Goal: Task Accomplishment & Management: Use online tool/utility

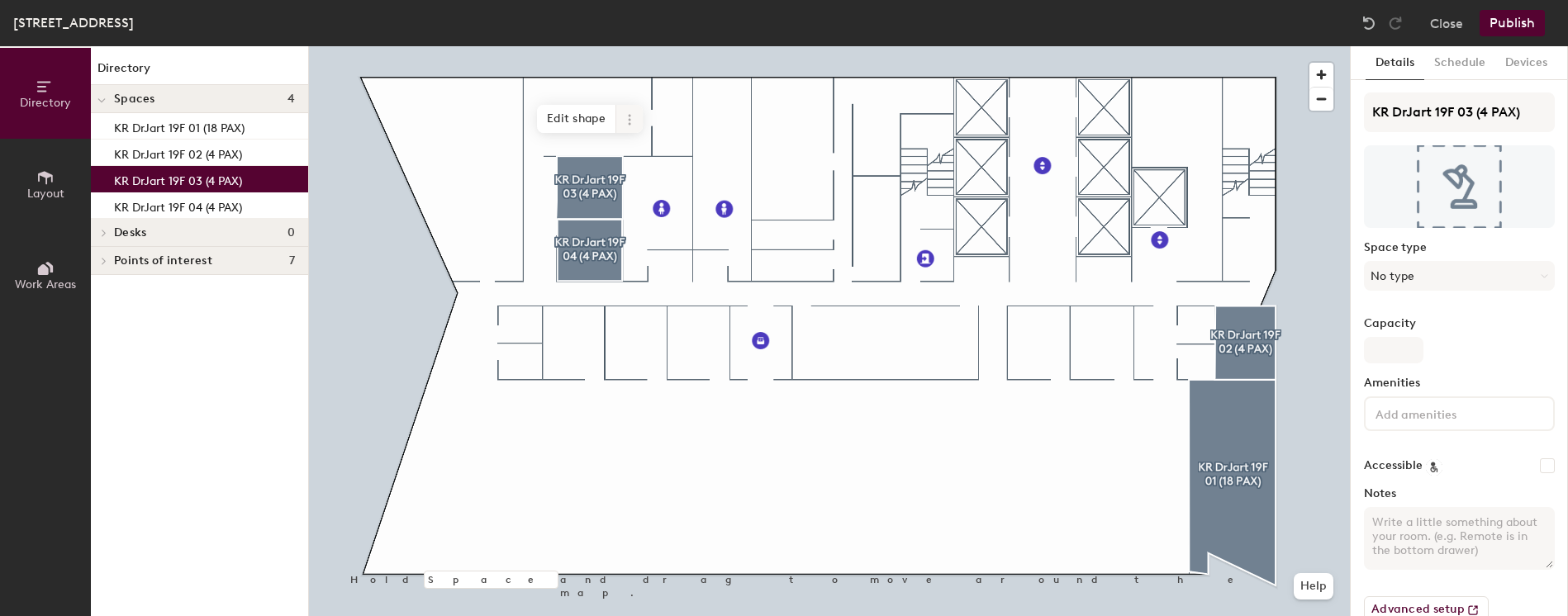
click at [622, 124] on span at bounding box center [629, 119] width 26 height 28
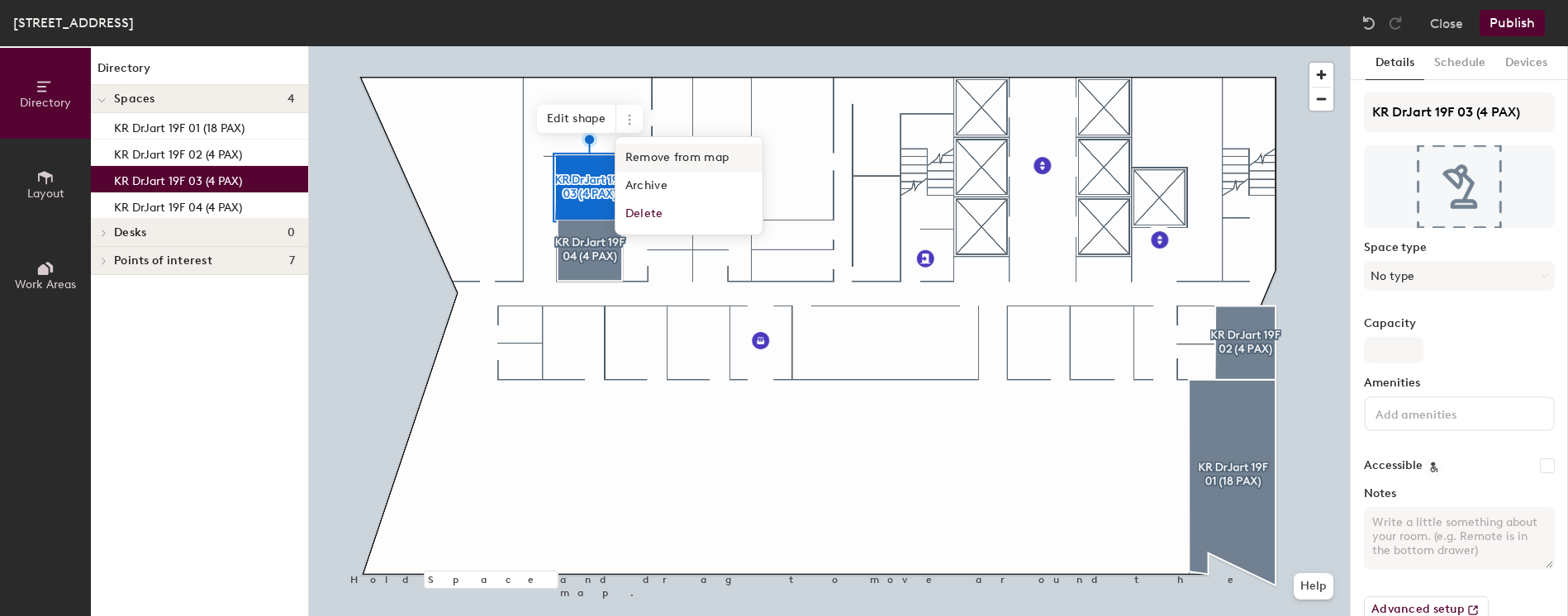
click at [650, 162] on span "Remove from map" at bounding box center [690, 158] width 147 height 28
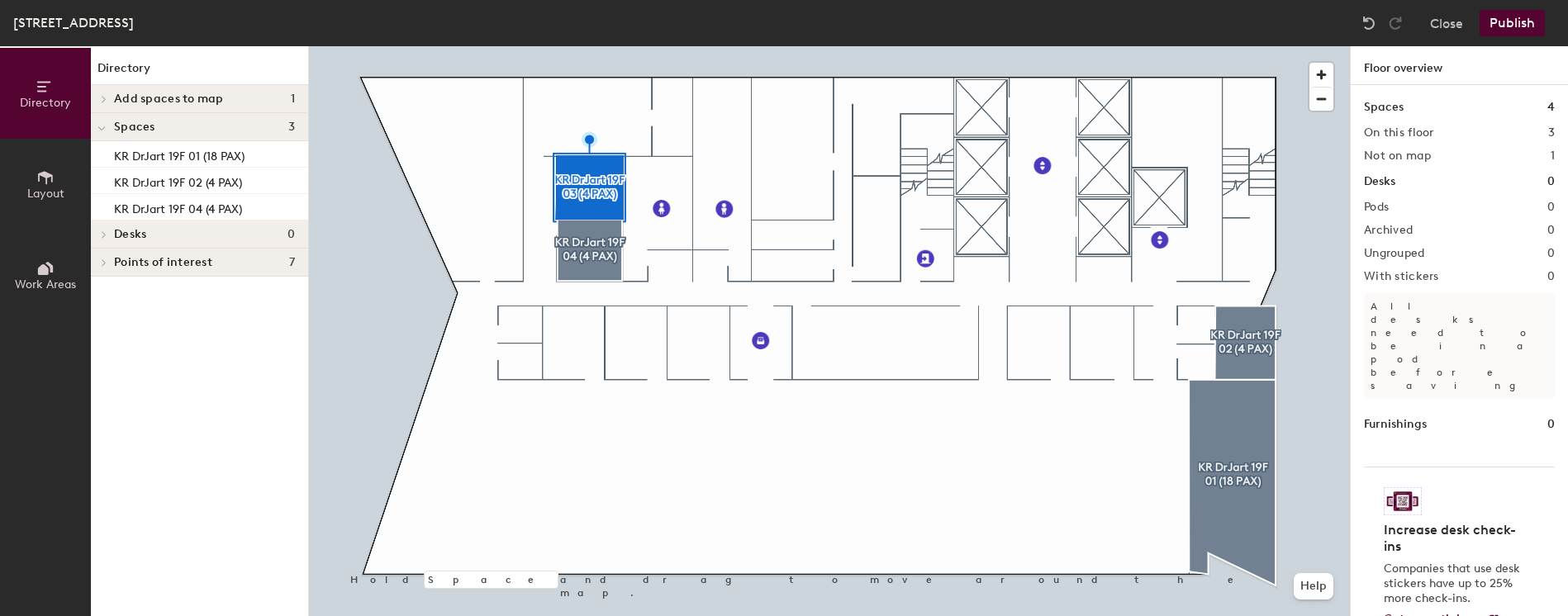
click at [262, 101] on h4 "Add spaces to map 1" at bounding box center [205, 99] width 181 height 13
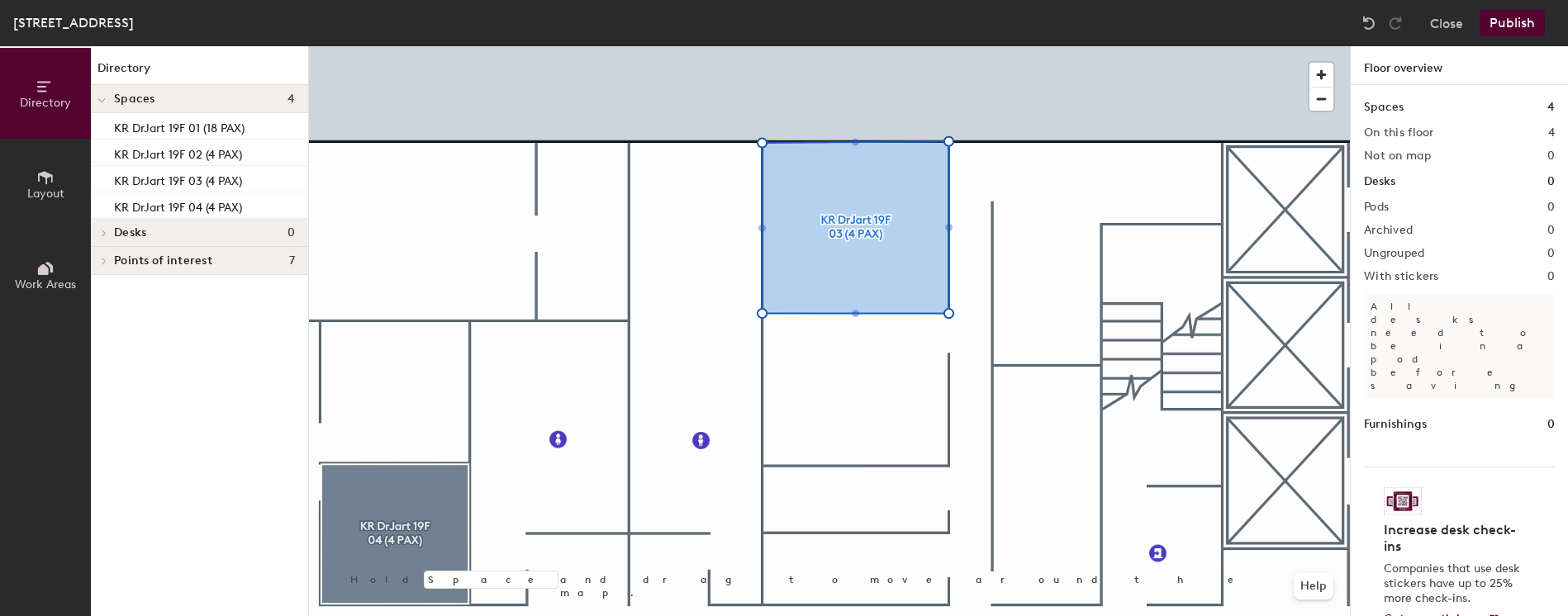
click at [406, 46] on div at bounding box center [829, 46] width 1041 height 0
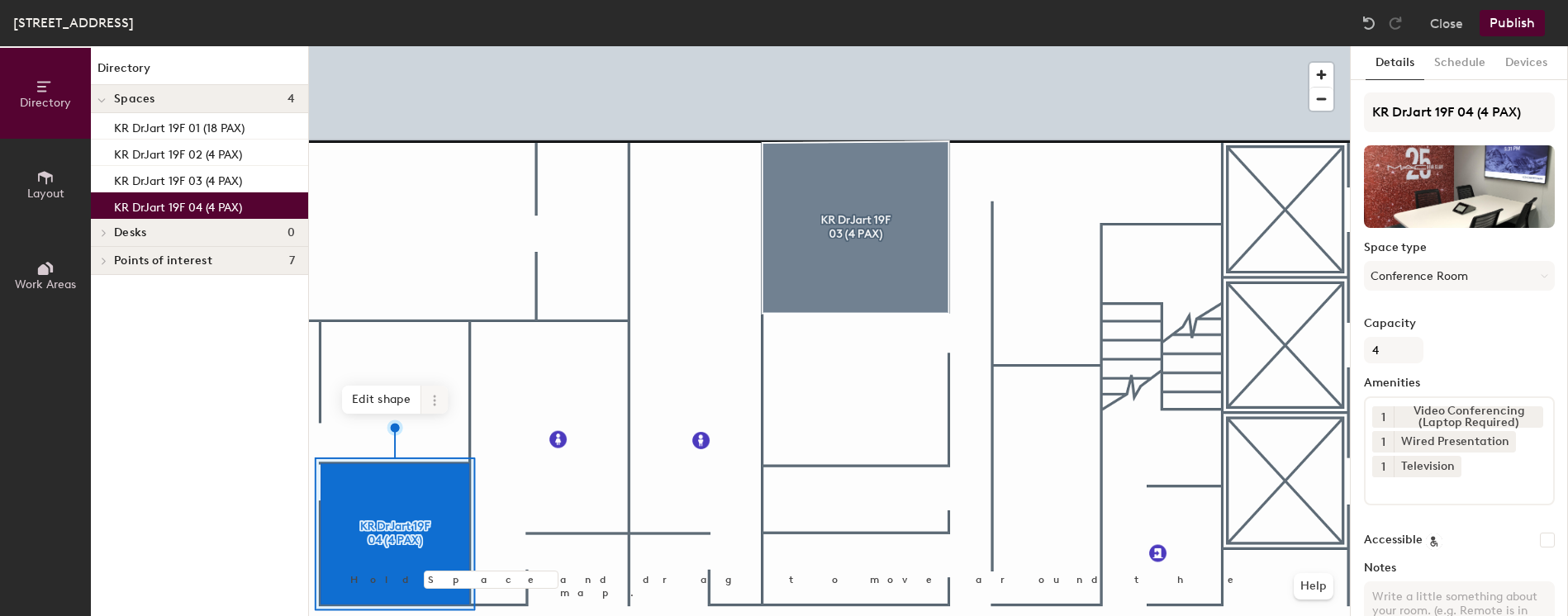
click at [438, 405] on icon at bounding box center [435, 401] width 13 height 13
click at [473, 434] on span "Remove from map" at bounding box center [494, 439] width 147 height 28
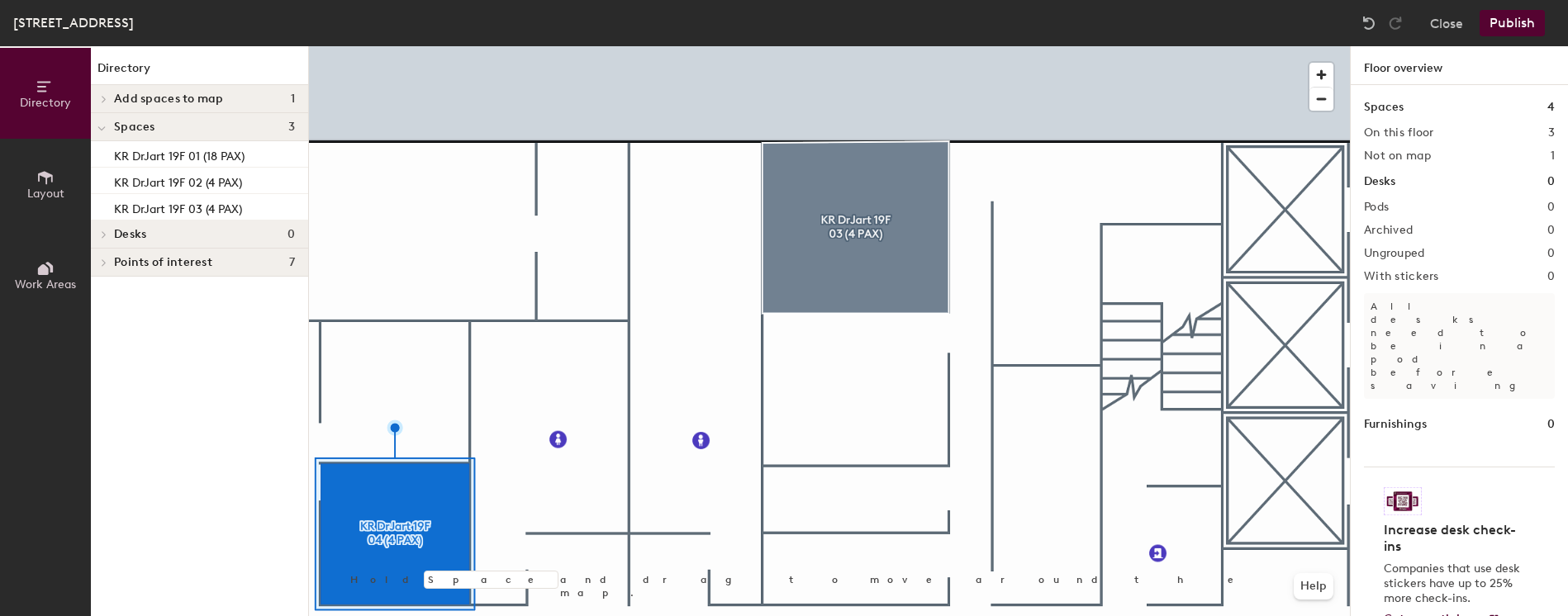
click at [266, 102] on h4 "Add spaces to map 1" at bounding box center [205, 99] width 181 height 13
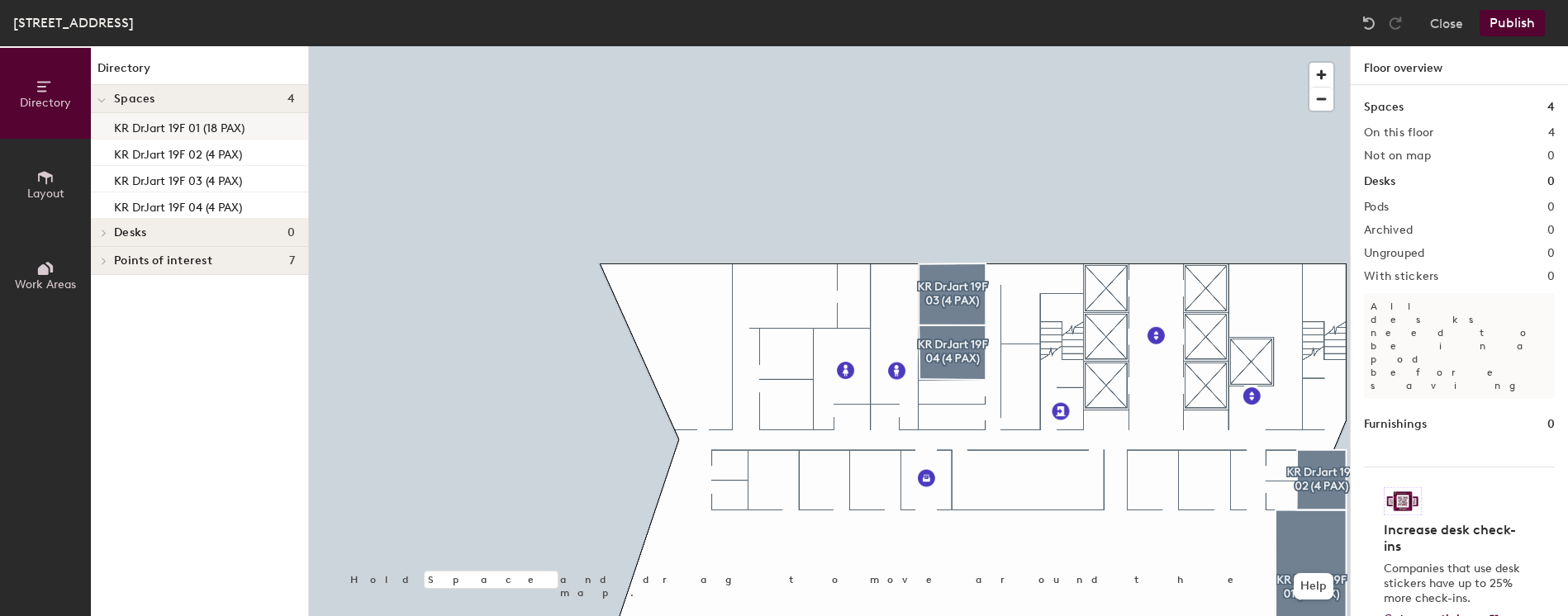
click at [970, 46] on div at bounding box center [829, 46] width 1041 height 0
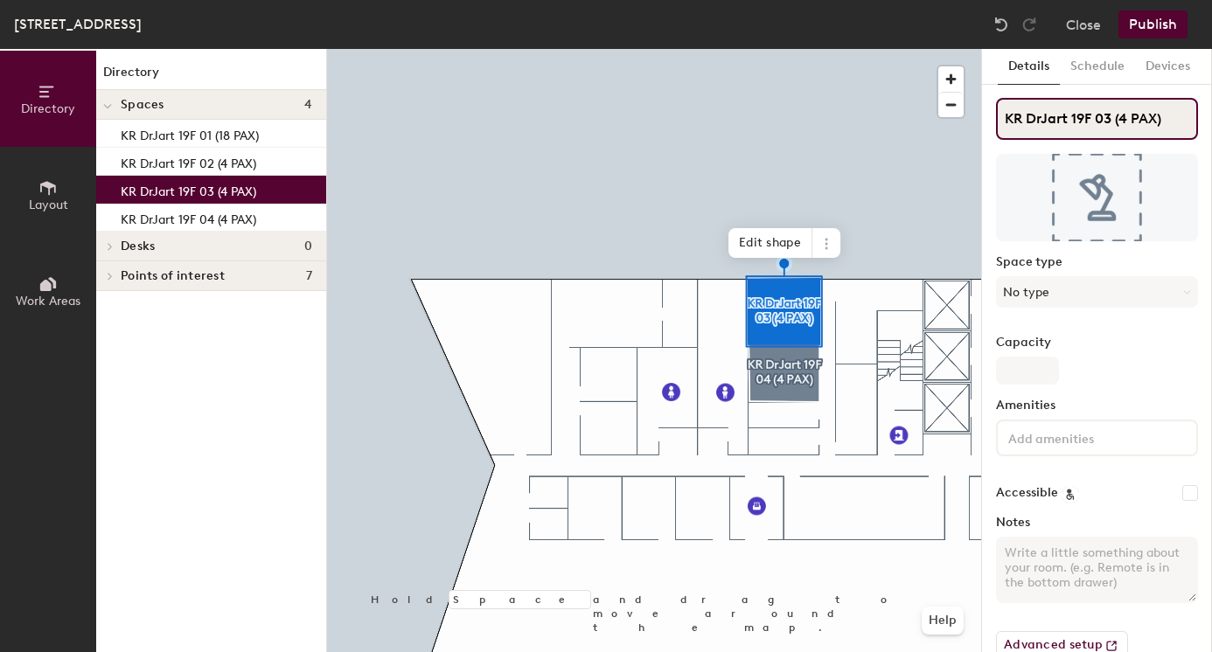
click at [1125, 122] on input "KR DrJart 19F 03 (4 PAX)" at bounding box center [1097, 119] width 202 height 42
type input "KR DrJart 19F 03 (6 PAX)"
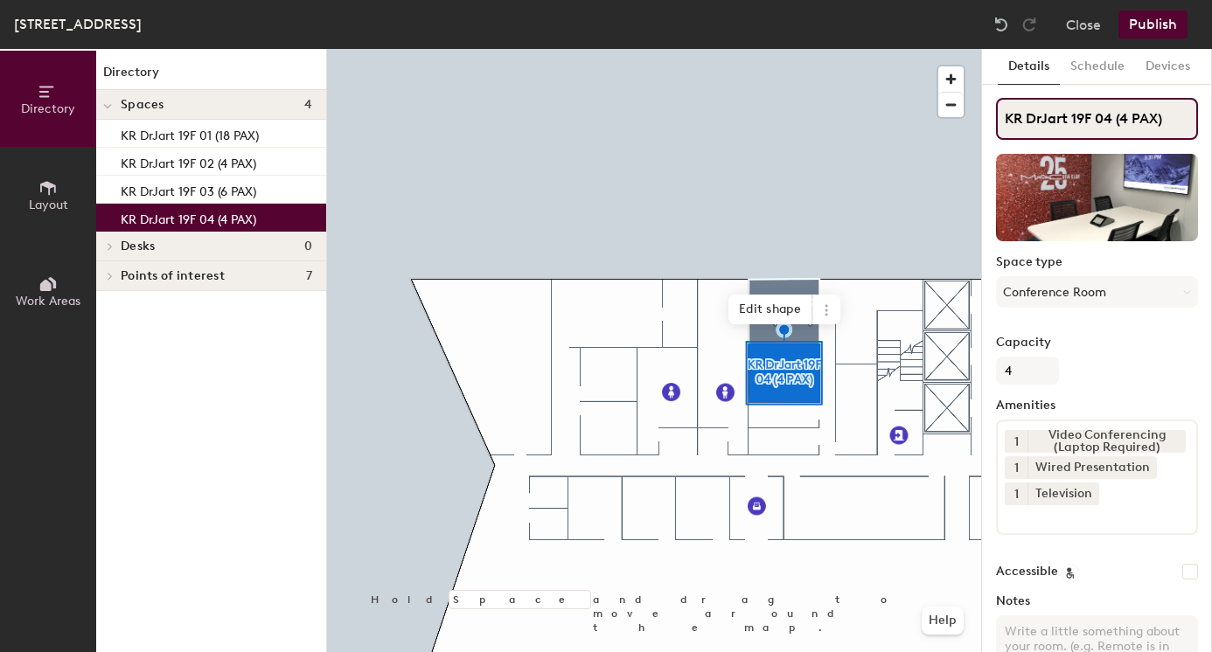
click at [1110, 120] on input "KR DrJart 19F 04 (4 PAX)" at bounding box center [1097, 119] width 202 height 42
type input "KR DrJart 19F 06 (4 PAX)"
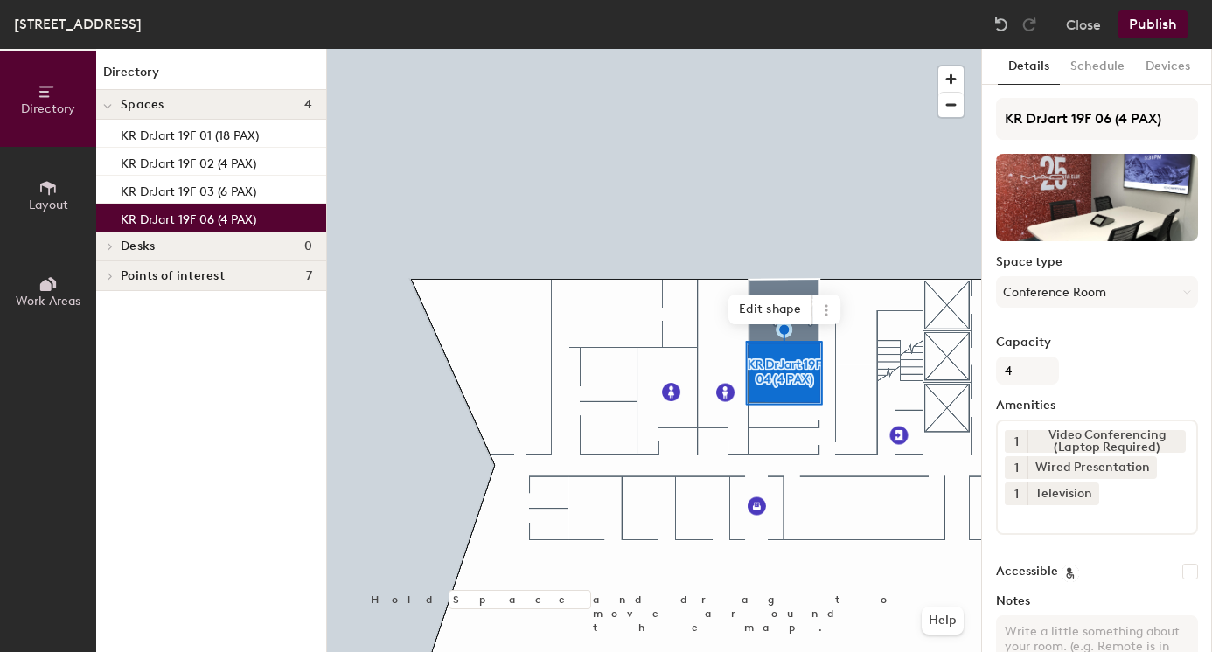
click at [796, 49] on div at bounding box center [654, 49] width 654 height 0
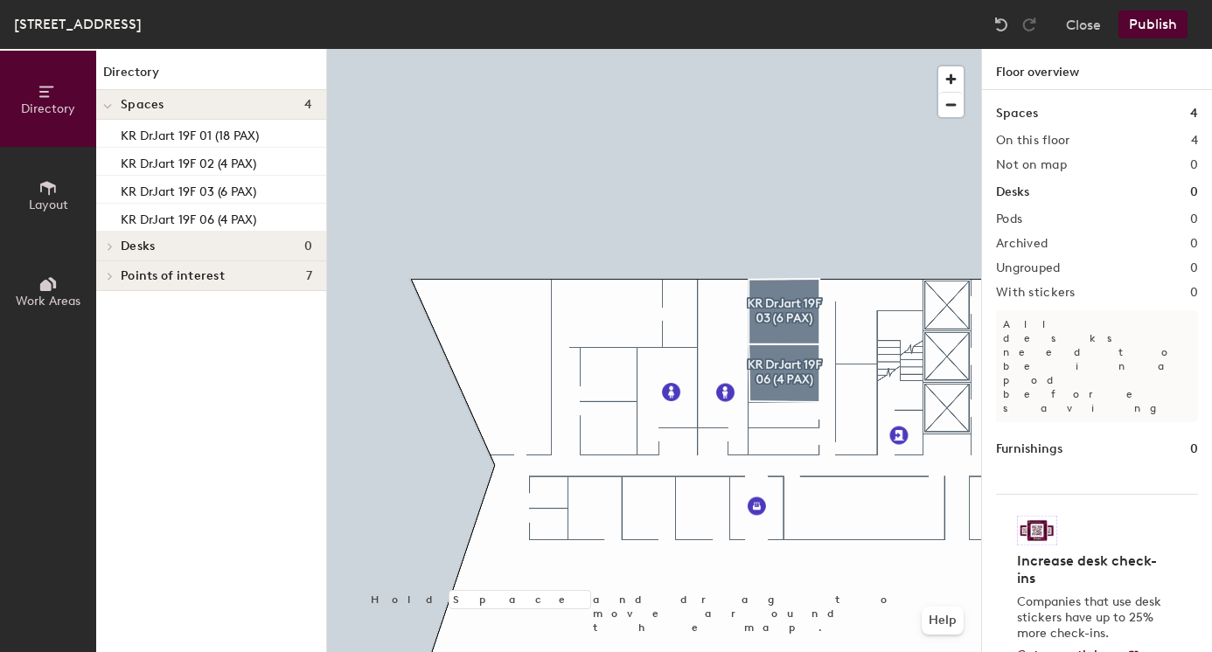
click at [803, 49] on div at bounding box center [654, 49] width 654 height 0
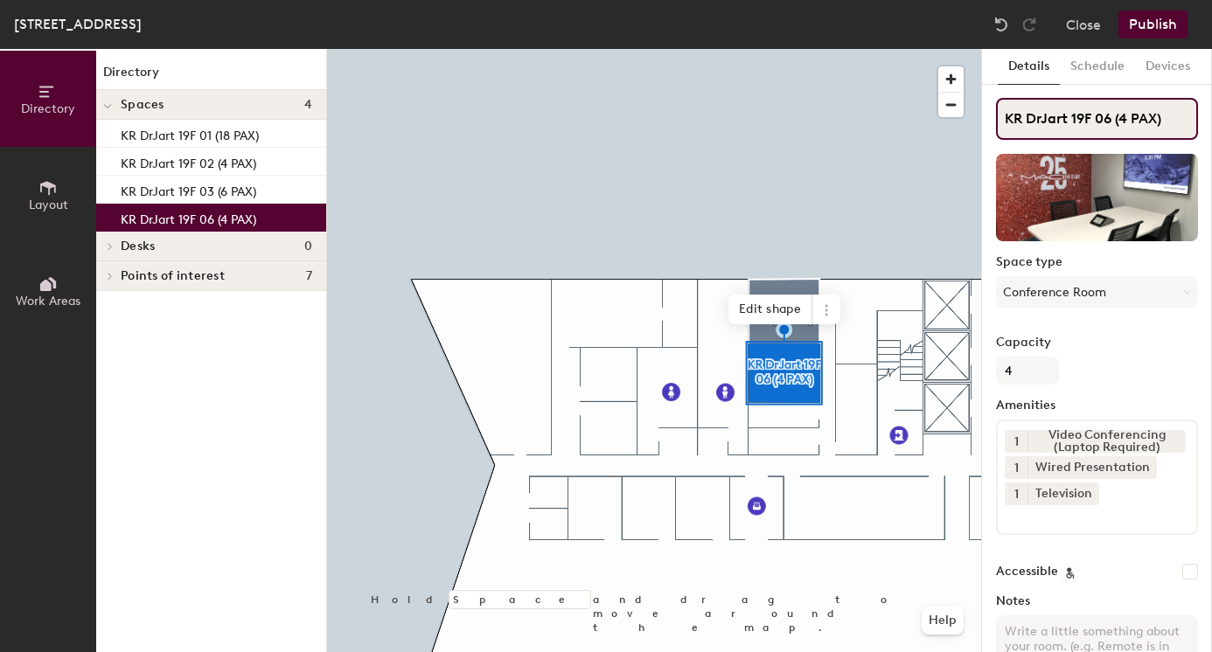
click at [1109, 120] on input "KR DrJart 19F 06 (4 PAX)" at bounding box center [1097, 119] width 202 height 42
click at [1127, 121] on input "KR DrJart 19F 04 (4 PAX)" at bounding box center [1097, 119] width 202 height 42
type input "KR DrJart 19F 04 (6 PAX)"
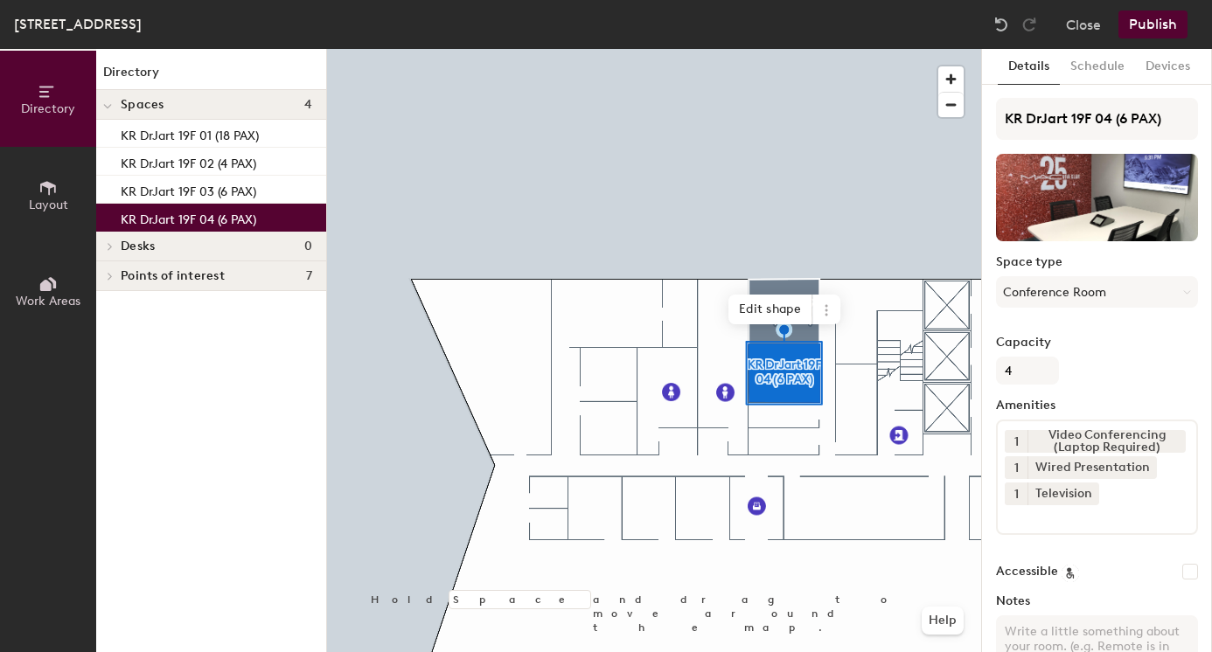
click at [869, 49] on div at bounding box center [654, 49] width 654 height 0
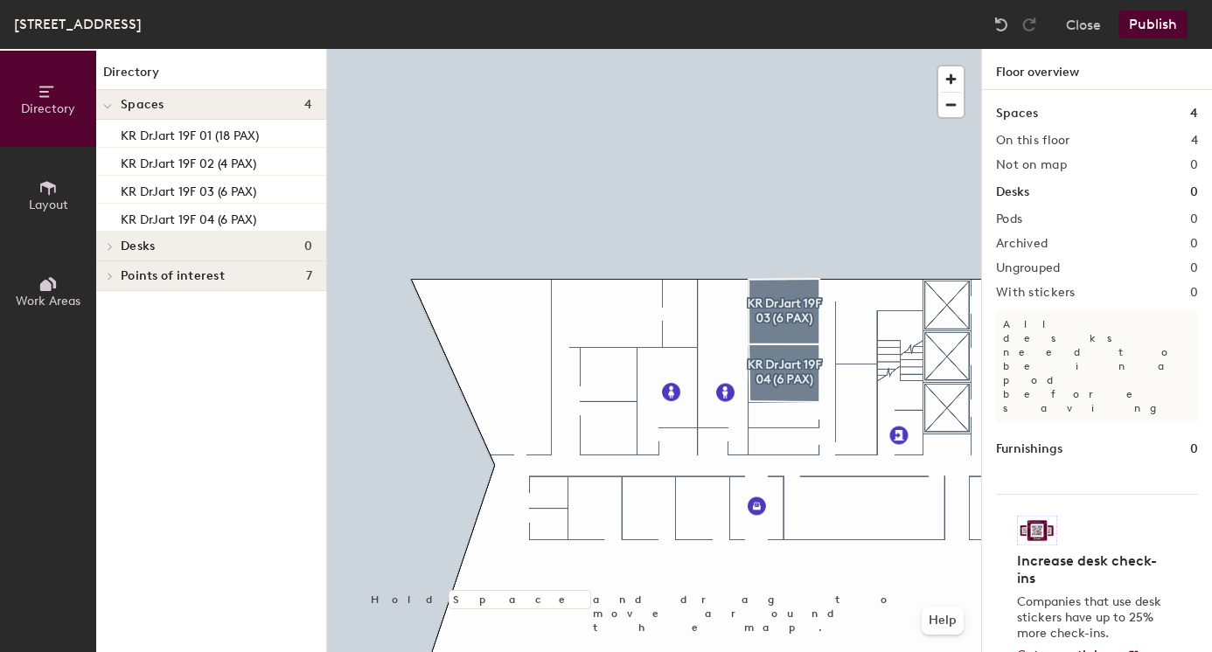
click at [1139, 25] on button "Publish" at bounding box center [1153, 24] width 69 height 28
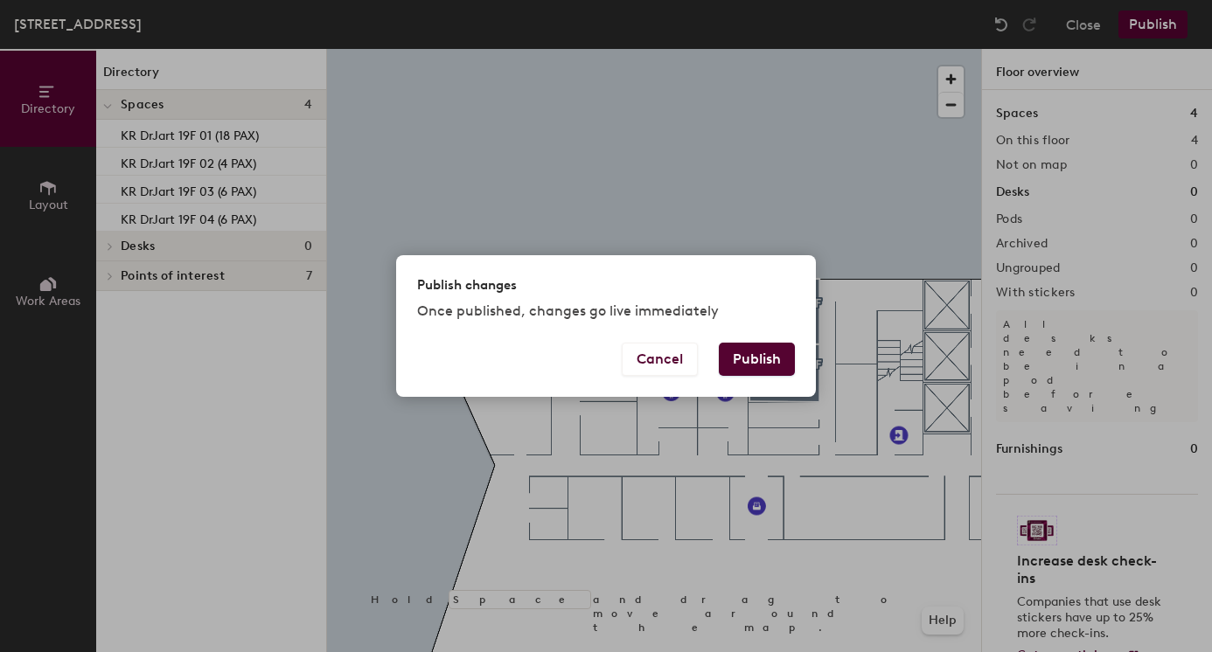
click at [737, 357] on button "Publish" at bounding box center [757, 359] width 76 height 33
